Goal: Task Accomplishment & Management: Use online tool/utility

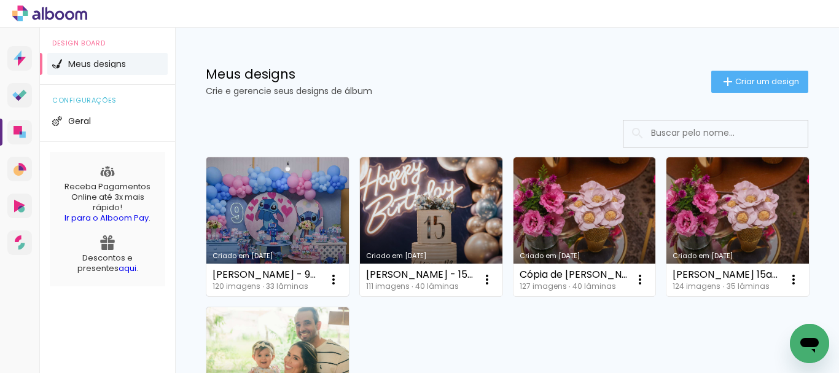
scroll to position [123, 0]
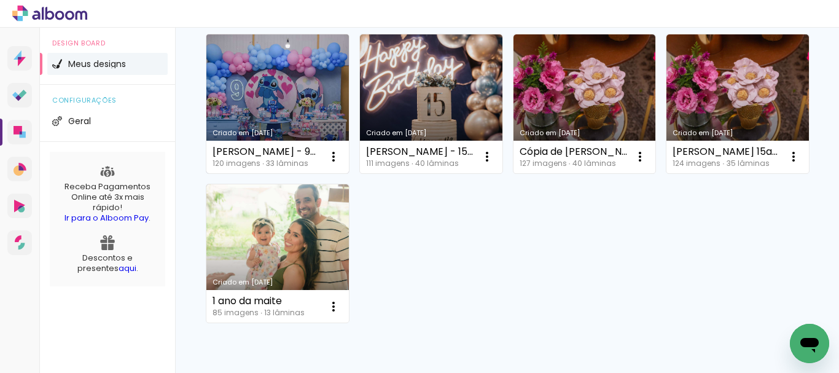
click at [309, 106] on link "Criado em [DATE]" at bounding box center [277, 103] width 143 height 139
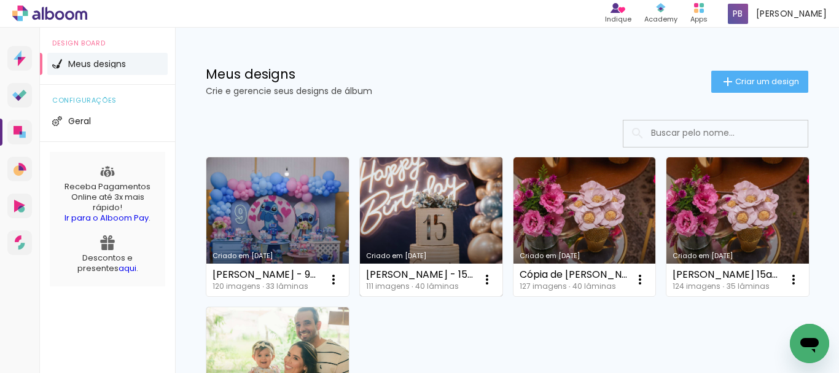
click at [419, 187] on link "Criado em [DATE]" at bounding box center [431, 226] width 143 height 139
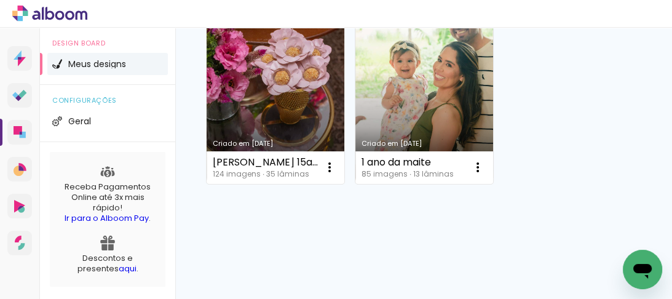
scroll to position [295, 0]
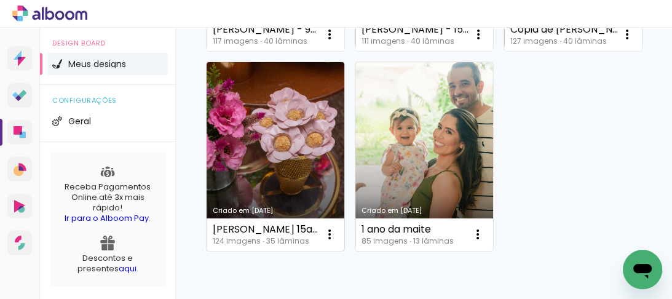
click at [344, 190] on link "Criado em [DATE]" at bounding box center [275, 156] width 138 height 189
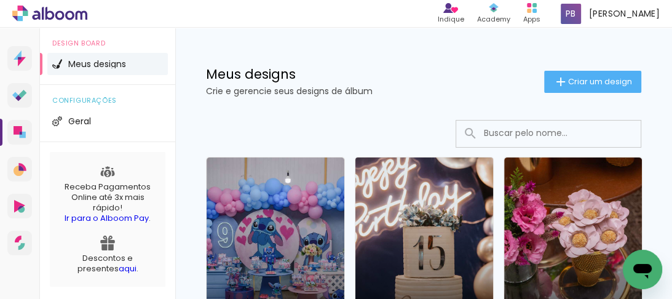
click at [417, 214] on link "Criado em [DATE]" at bounding box center [424, 251] width 138 height 189
